Goal: Transaction & Acquisition: Purchase product/service

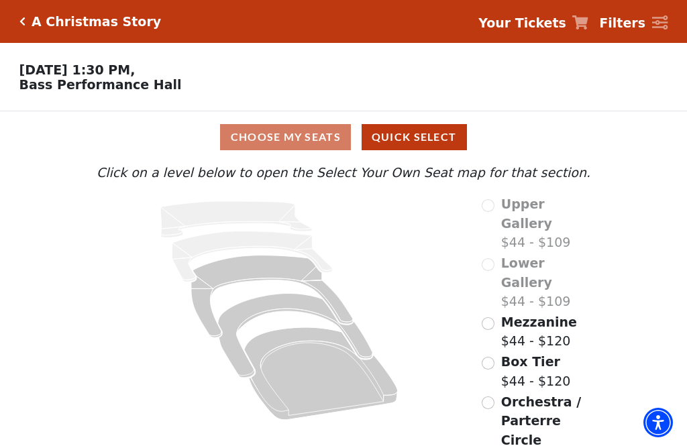
click at [477, 301] on div "Upper Gallery $44 - $109 Lower Gallery $44 - $109 Mezzanine $44 - $120 Box Tier…" at bounding box center [537, 333] width 129 height 276
click at [500, 313] on div "Mezzanine $44 - $120" at bounding box center [529, 332] width 95 height 38
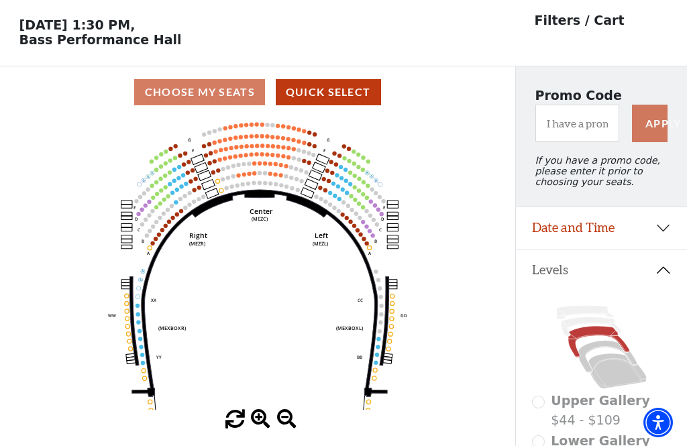
scroll to position [62, 0]
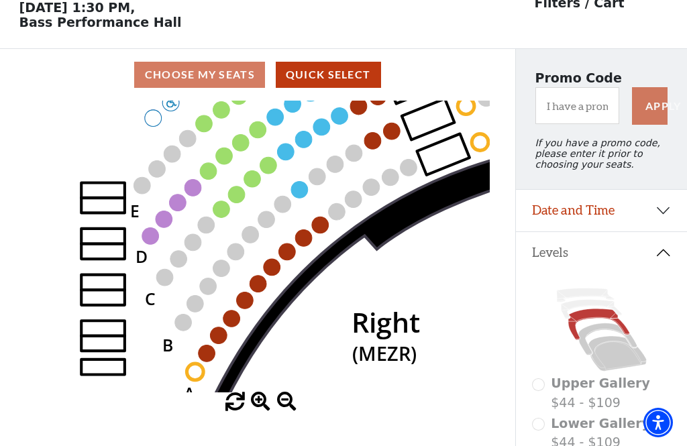
click at [151, 241] on circle at bounding box center [150, 236] width 17 height 17
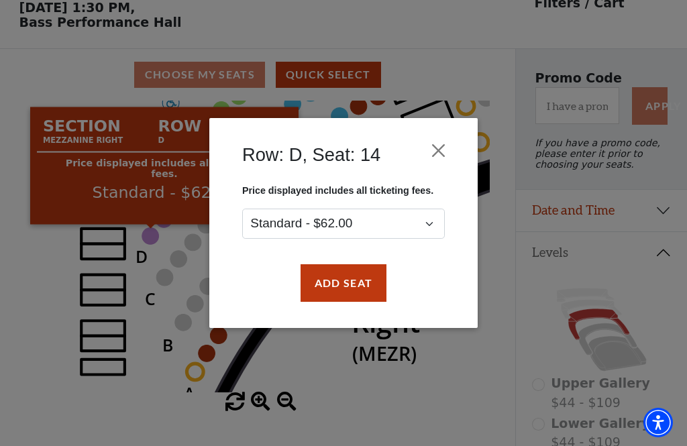
click at [363, 287] on button "Add Seat" at bounding box center [344, 283] width 86 height 38
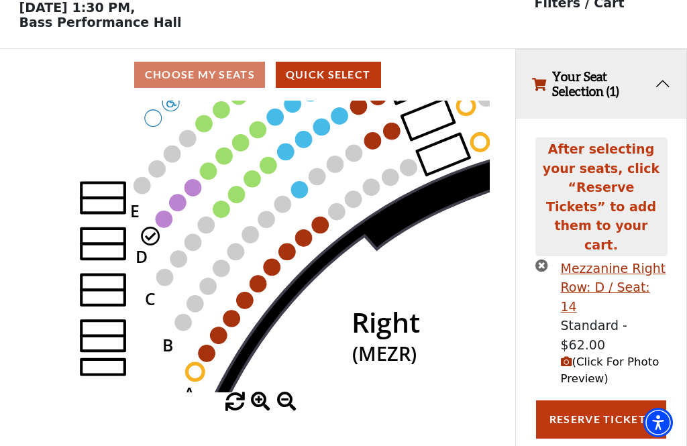
click at [162, 218] on circle at bounding box center [164, 219] width 17 height 17
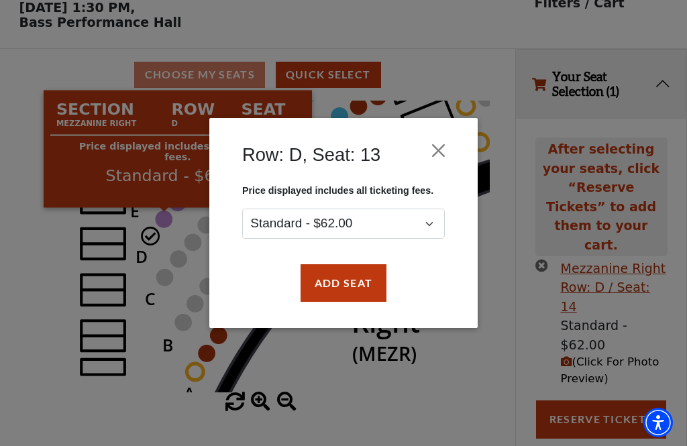
click at [355, 280] on button "Add Seat" at bounding box center [344, 283] width 86 height 38
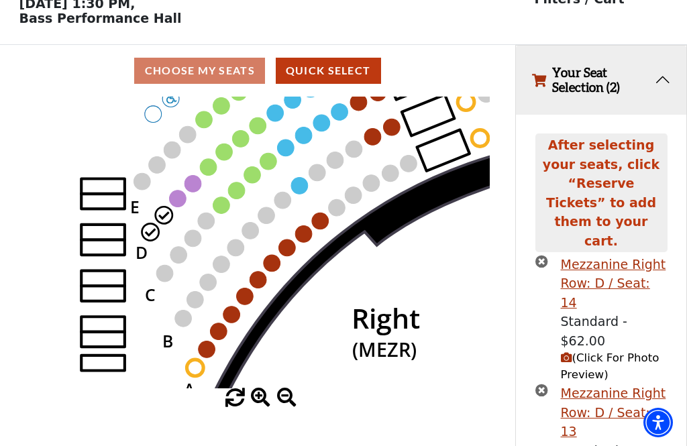
scroll to position [67, 0]
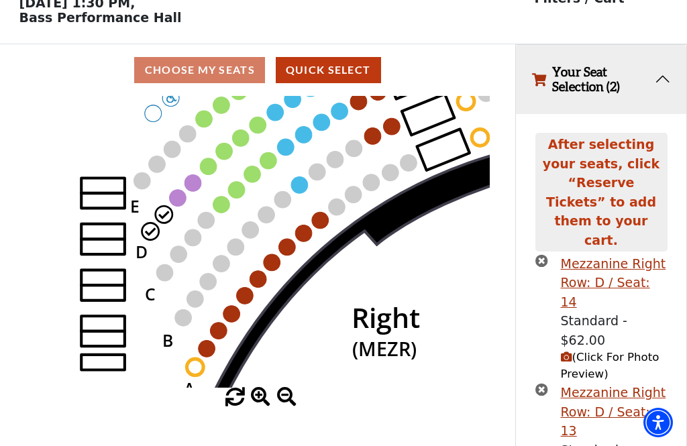
click at [179, 204] on circle at bounding box center [178, 197] width 17 height 17
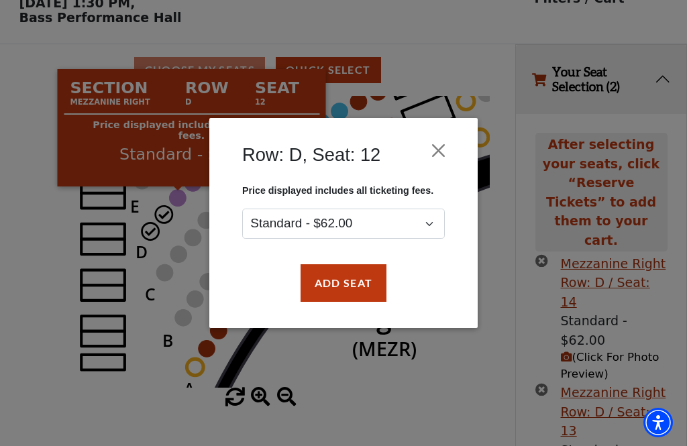
click at [350, 285] on button "Add Seat" at bounding box center [344, 283] width 86 height 38
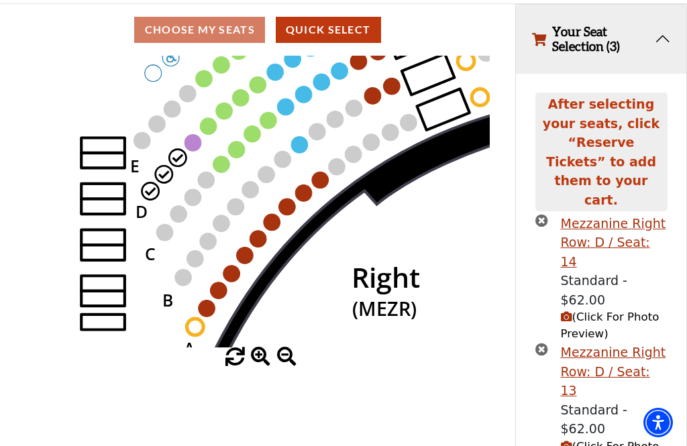
scroll to position [157, 0]
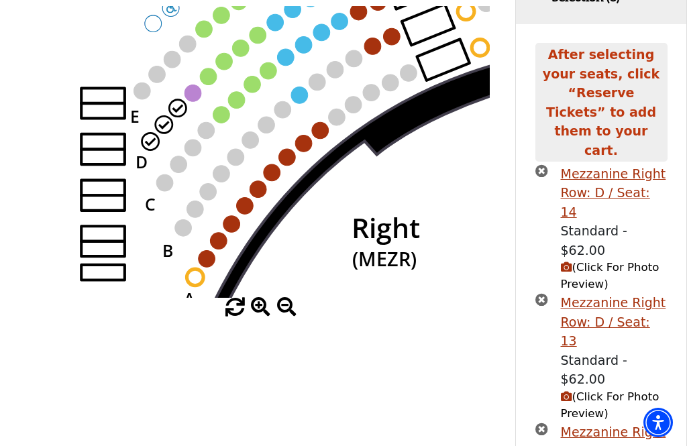
click at [192, 108] on icon "Center (MEZC) Right (MEZR) Left (MEZL) (MEXBOXR) (MEXBOXL) XX WW CC DD YY BB ZZ…" at bounding box center [258, 152] width 464 height 292
click at [192, 97] on circle at bounding box center [193, 93] width 17 height 17
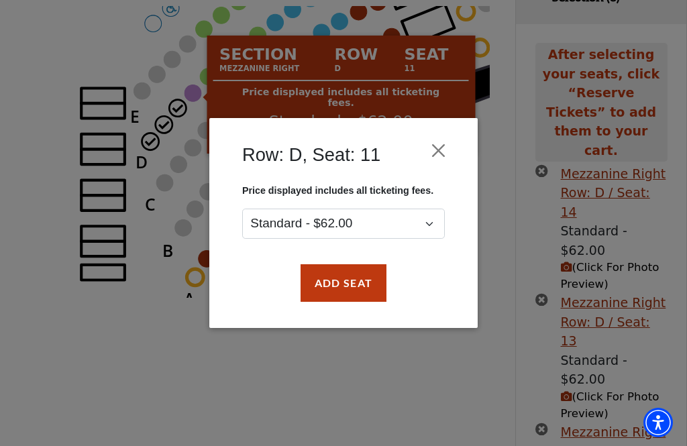
click at [336, 299] on button "Add Seat" at bounding box center [344, 283] width 86 height 38
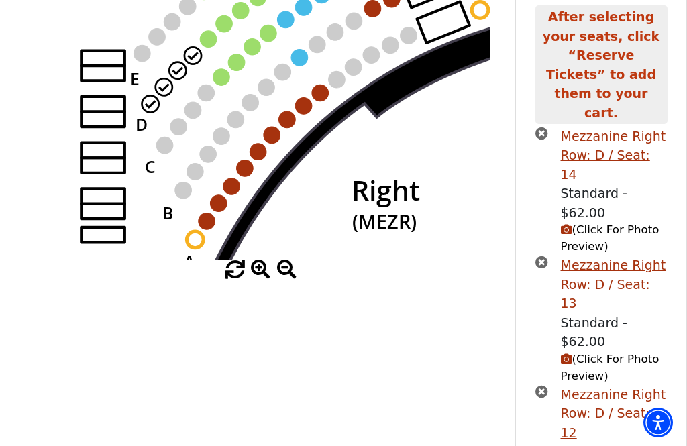
scroll to position [247, 0]
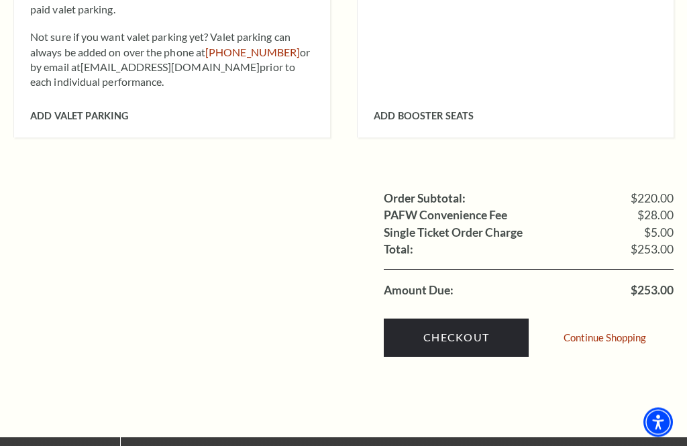
scroll to position [1017, 0]
click at [501, 322] on link "Checkout" at bounding box center [456, 338] width 145 height 38
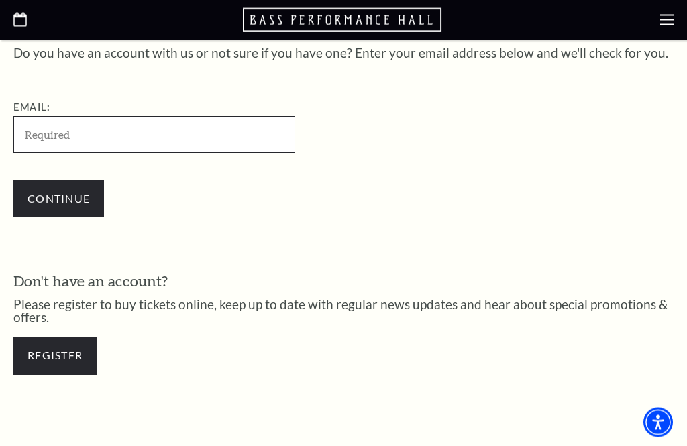
scroll to position [371, 0]
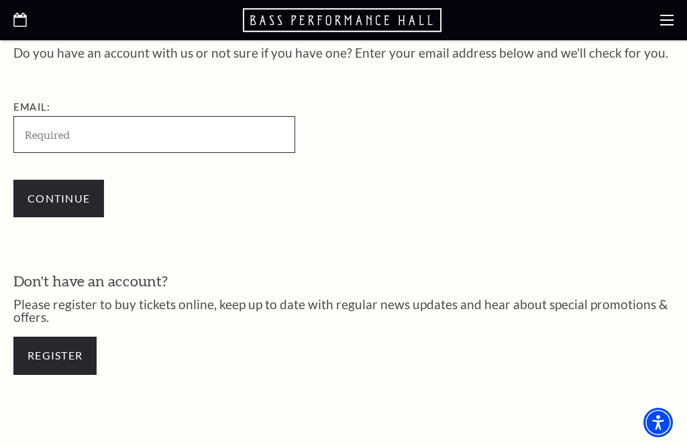
click at [38, 140] on input "Email:" at bounding box center [154, 134] width 282 height 37
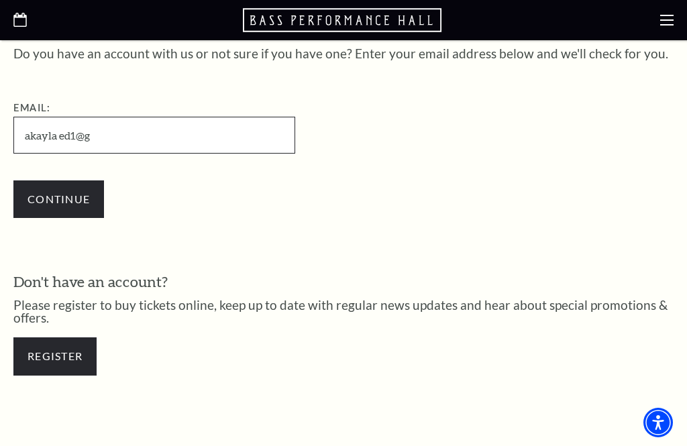
click at [58, 197] on input "Continue" at bounding box center [58, 200] width 91 height 38
type input "akaylaned1@gmail.com"
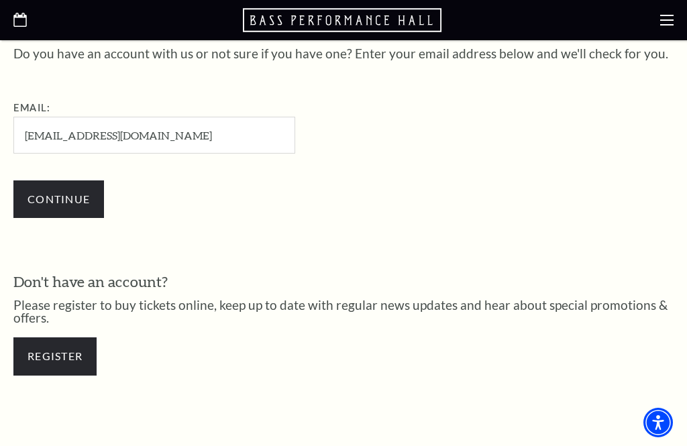
click at [37, 189] on input "Continue" at bounding box center [58, 200] width 91 height 38
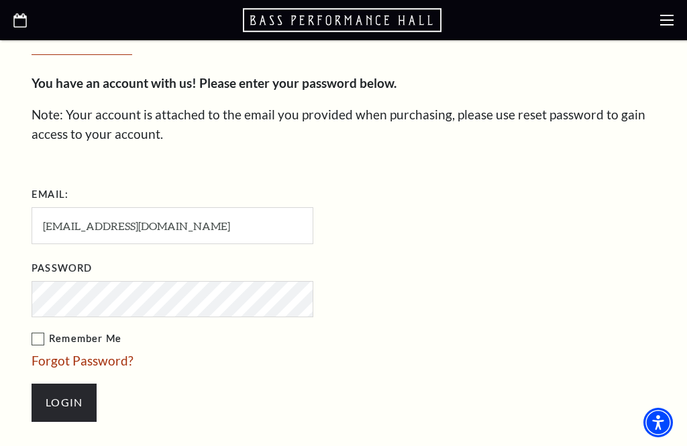
click at [128, 332] on label "Remember Me" at bounding box center [240, 339] width 416 height 17
click at [0, 0] on input "Remember Me" at bounding box center [0, 0] width 0 height 0
click at [39, 342] on label "Remember Me" at bounding box center [240, 339] width 416 height 17
click at [0, 0] on input "Remember Me" at bounding box center [0, 0] width 0 height 0
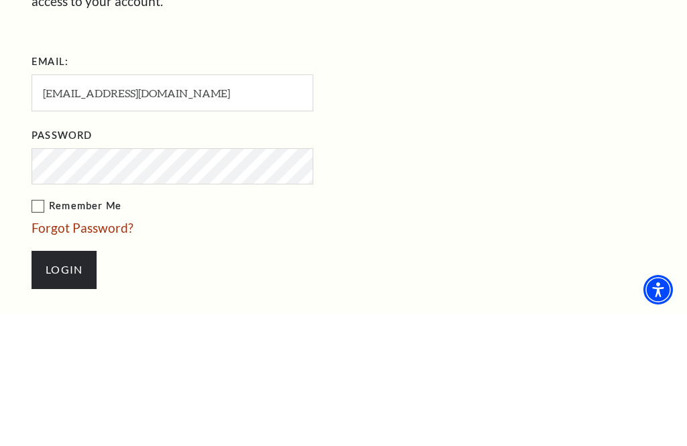
click at [28, 127] on div "Enter Your Password You have an account with us! Please enter your password bel…" at bounding box center [343, 221] width 644 height 563
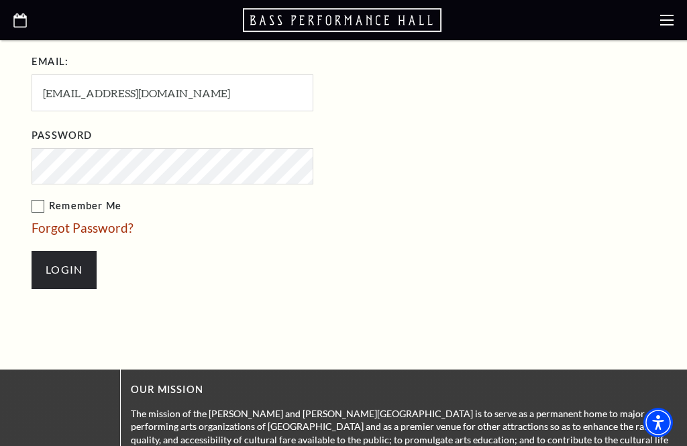
click at [57, 277] on input "Login" at bounding box center [64, 270] width 65 height 38
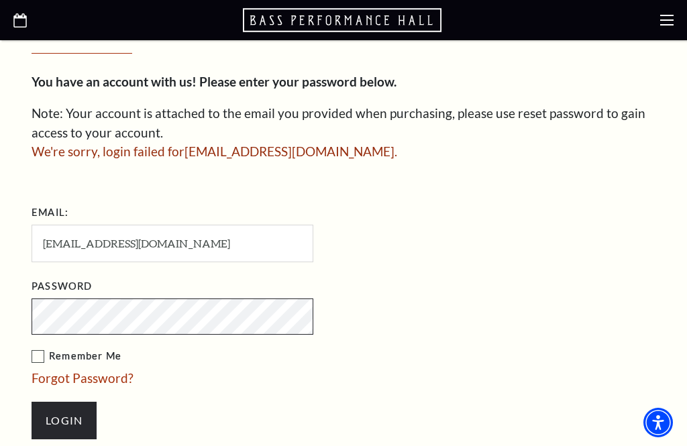
scroll to position [419, 0]
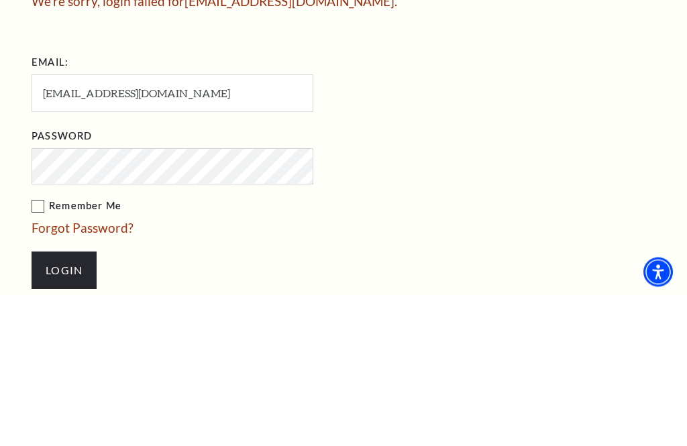
click at [581, 203] on form "Email: akaylaned1@gmail.com Password Remember Me Forgot Password? Login" at bounding box center [344, 329] width 624 height 252
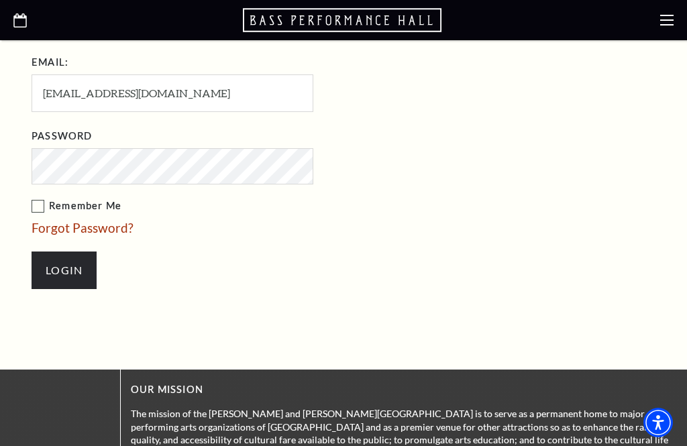
click at [45, 273] on input "Login" at bounding box center [64, 271] width 65 height 38
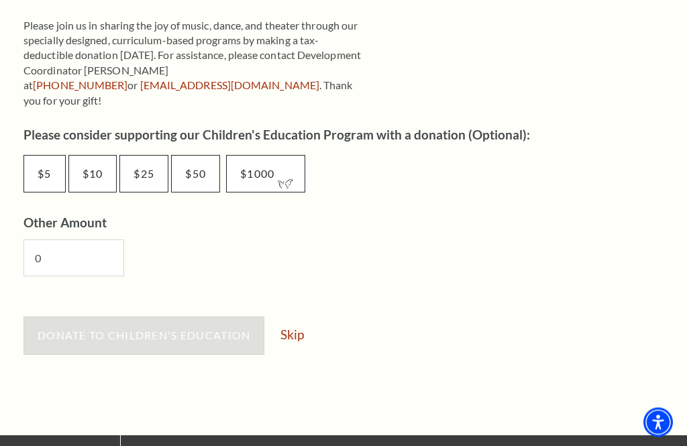
scroll to position [701, 0]
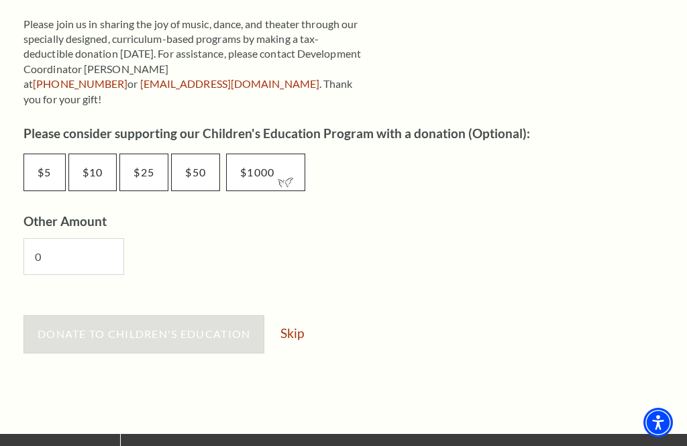
click at [287, 327] on link "Skip" at bounding box center [292, 333] width 23 height 13
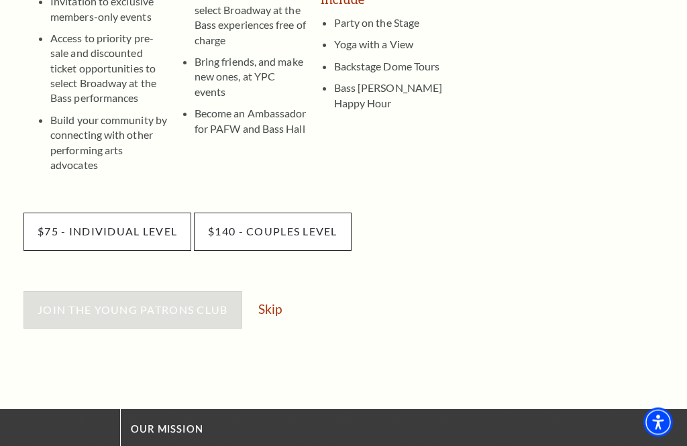
scroll to position [401, 0]
click at [269, 303] on link "Skip" at bounding box center [269, 309] width 23 height 13
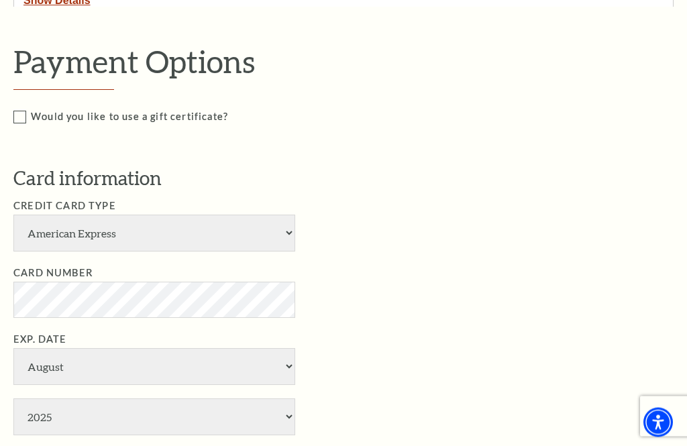
scroll to position [394, 0]
click at [40, 232] on select "American Express Visa Master Card Discover" at bounding box center [154, 233] width 282 height 37
select select "24"
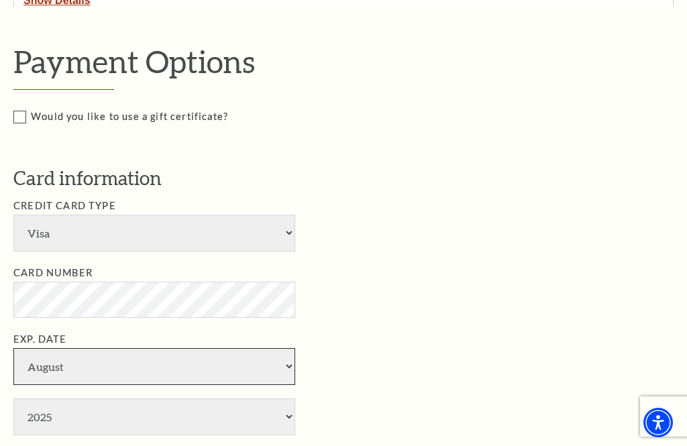
click at [42, 348] on select "January February March April May June July August September October November De…" at bounding box center [154, 366] width 282 height 37
select select "1"
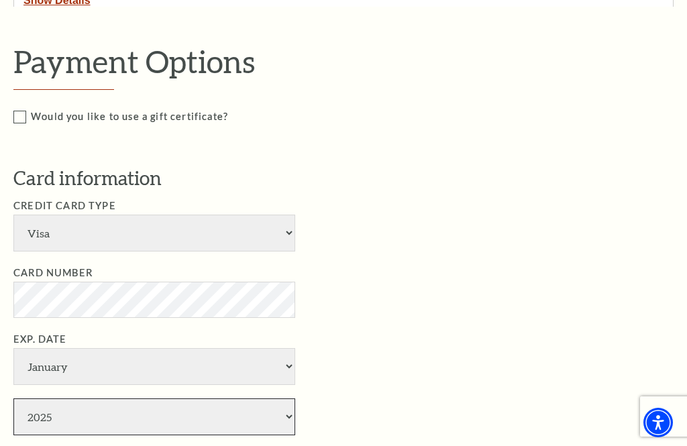
click at [50, 399] on select "2025 2026 2027 2028 2029 2030 2031 2032 2033 2034" at bounding box center [154, 417] width 282 height 37
select select "2029"
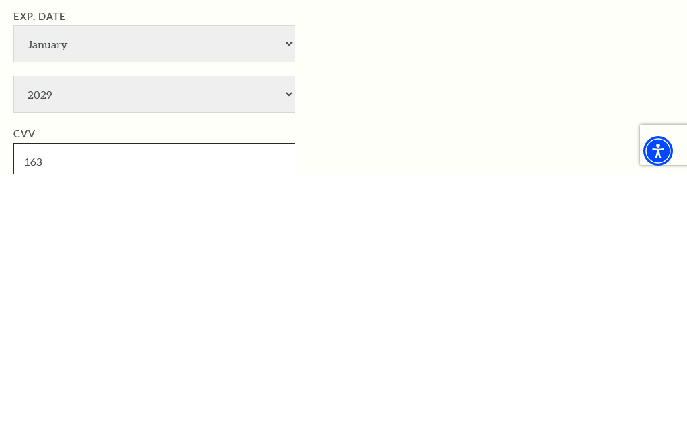
type input "163"
type input "Akayla Ned"
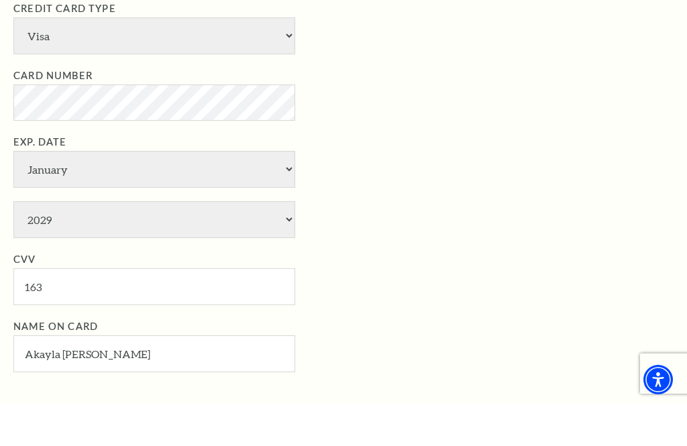
scroll to position [591, 0]
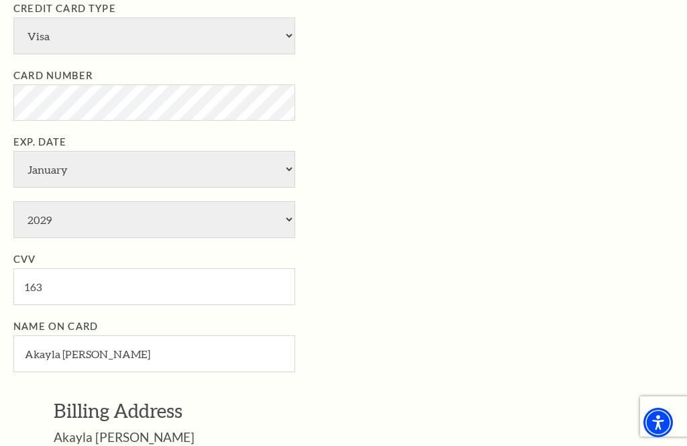
click at [618, 76] on li "Card Number" at bounding box center [353, 94] width 680 height 53
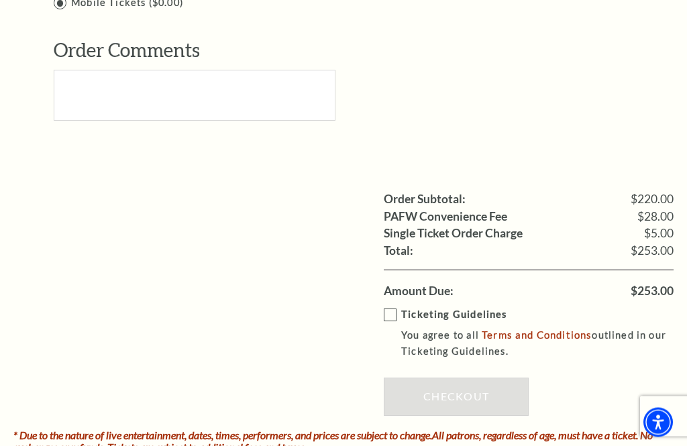
scroll to position [1225, 0]
click at [402, 307] on p "Ticketing Guidelines" at bounding box center [546, 315] width 291 height 17
click at [0, 0] on input "Ticketing Guidelines You agree to all Terms and Conditions outlined in our Tick…" at bounding box center [0, 0] width 0 height 0
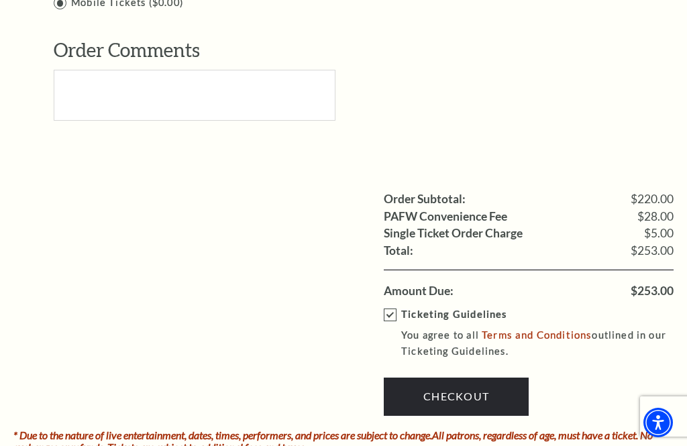
click at [469, 378] on link "Checkout" at bounding box center [456, 397] width 145 height 38
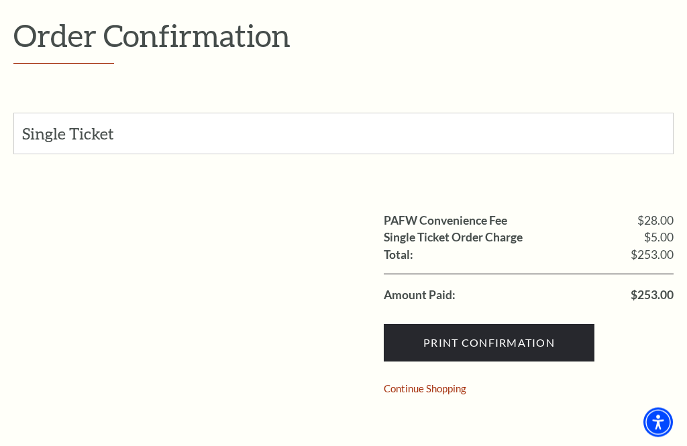
scroll to position [146, 0]
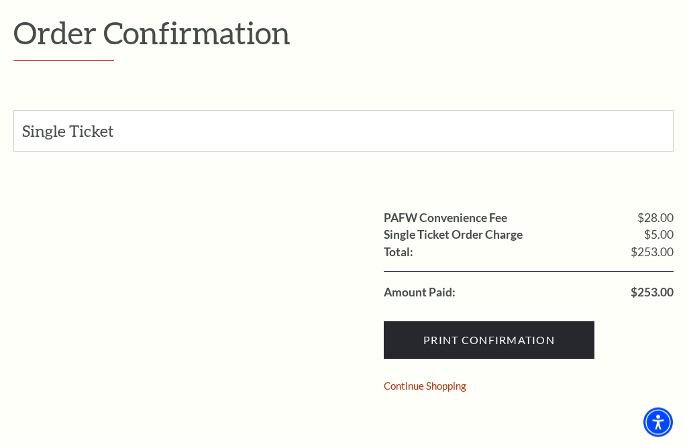
click at [568, 338] on input "Print Confirmation" at bounding box center [489, 341] width 211 height 38
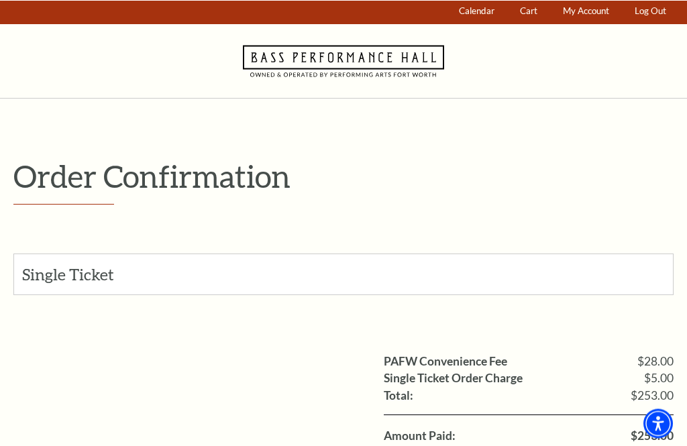
scroll to position [0, 0]
